Goal: Navigation & Orientation: Find specific page/section

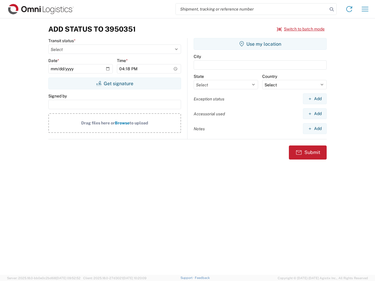
click at [252, 9] on input "search" at bounding box center [252, 9] width 152 height 11
click at [332, 9] on icon at bounding box center [332, 9] width 8 height 8
click at [349, 9] on icon at bounding box center [349, 8] width 9 height 9
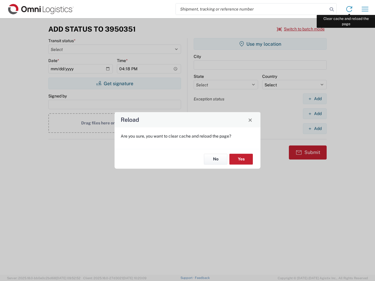
click at [365, 9] on div "Reload Are you sure, you want to clear cache and reload the page? No Yes" at bounding box center [187, 140] width 375 height 281
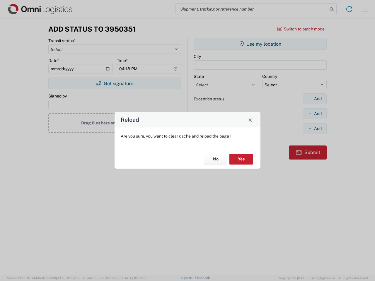
click at [301, 29] on div "Reload Are you sure, you want to clear cache and reload the page? No Yes" at bounding box center [187, 140] width 375 height 281
click at [115, 84] on div "Reload Are you sure, you want to clear cache and reload the page? No Yes" at bounding box center [187, 140] width 375 height 281
click at [260, 44] on div "Reload Are you sure, you want to clear cache and reload the page? No Yes" at bounding box center [187, 140] width 375 height 281
click at [315, 99] on div "Reload Are you sure, you want to clear cache and reload the page? No Yes" at bounding box center [187, 140] width 375 height 281
click at [315, 114] on div "Reload Are you sure, you want to clear cache and reload the page? No Yes" at bounding box center [187, 140] width 375 height 281
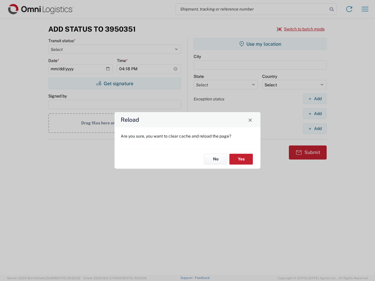
click at [315, 129] on div "Reload Are you sure, you want to clear cache and reload the page? No Yes" at bounding box center [187, 140] width 375 height 281
